Goal: Check status: Check status

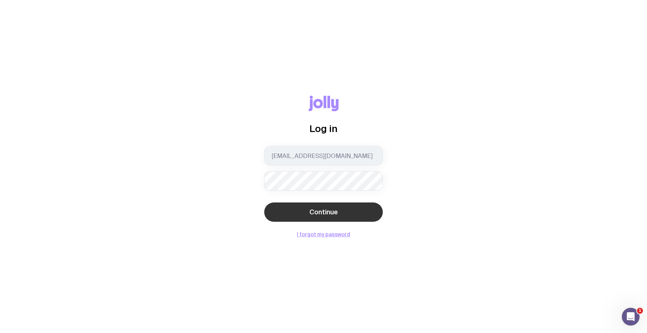
click at [324, 215] on span "Continue" at bounding box center [324, 212] width 29 height 9
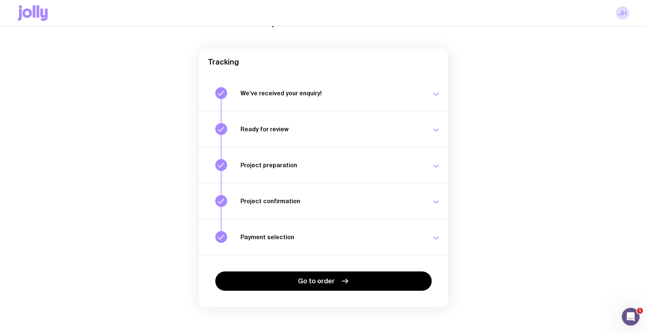
scroll to position [50, 0]
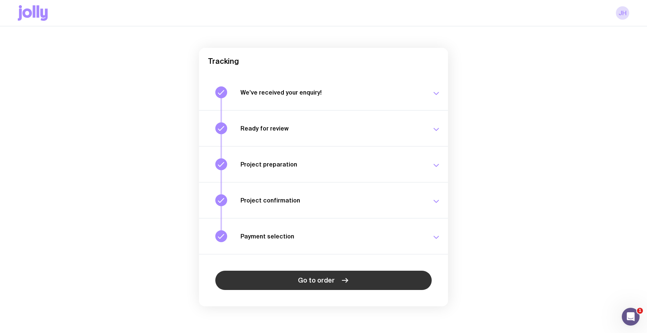
click at [320, 280] on span "Go to order" at bounding box center [316, 280] width 37 height 9
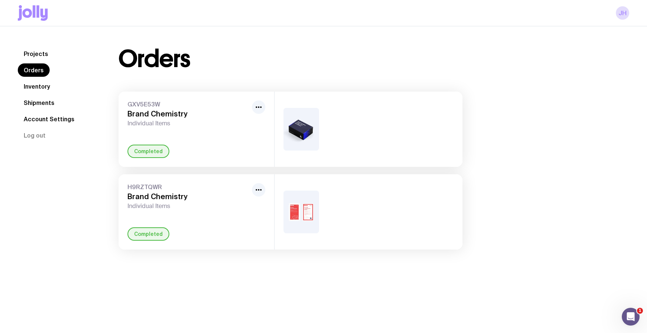
click at [307, 133] on img at bounding box center [302, 129] width 36 height 43
click at [292, 145] on img at bounding box center [302, 129] width 36 height 43
click at [258, 110] on icon "button" at bounding box center [258, 107] width 9 height 9
click at [304, 123] on img at bounding box center [302, 129] width 36 height 43
click at [306, 134] on img at bounding box center [302, 129] width 36 height 43
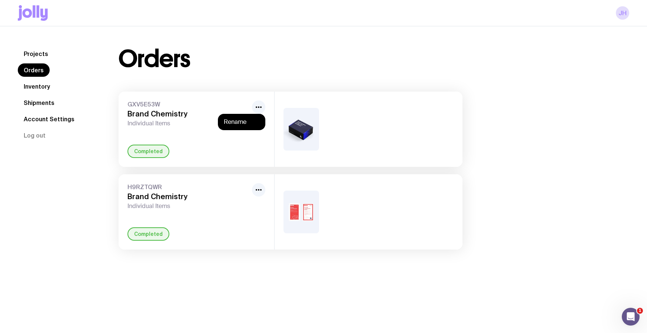
click at [306, 134] on img at bounding box center [302, 129] width 36 height 43
